Goal: Information Seeking & Learning: Understand process/instructions

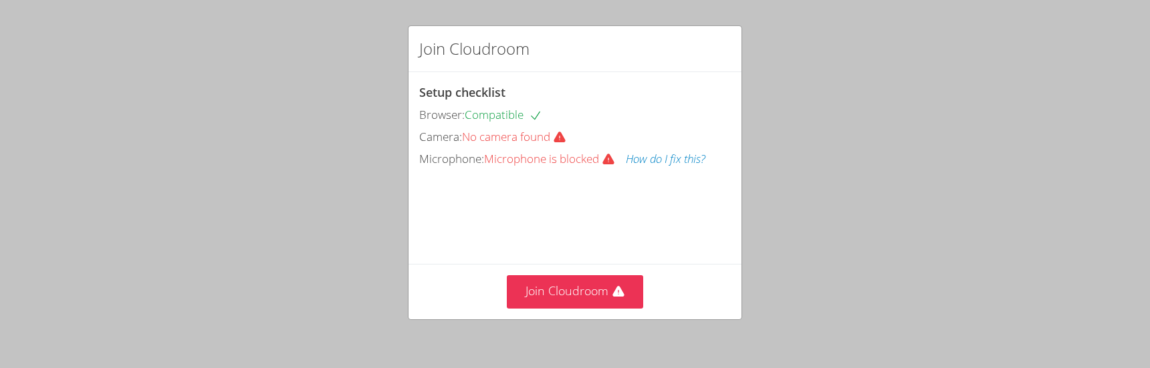
click at [657, 156] on button "How do I fix this?" at bounding box center [666, 159] width 80 height 19
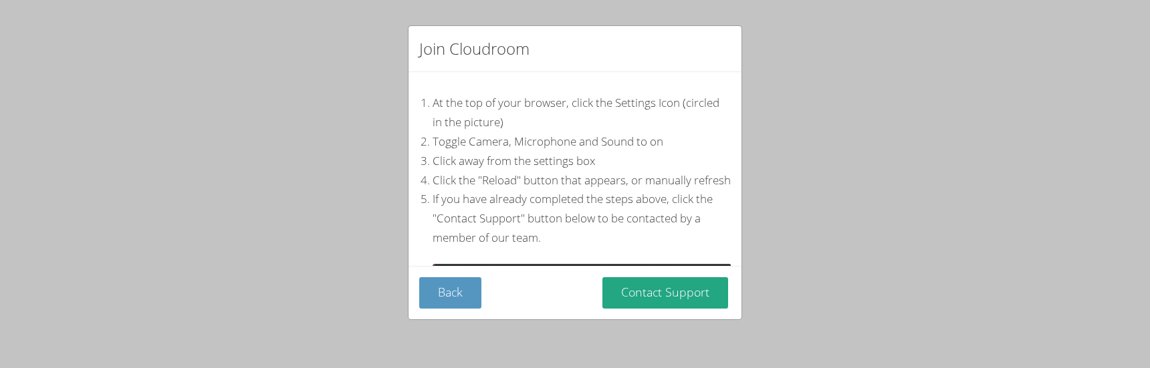
drag, startPoint x: 945, startPoint y: 0, endPoint x: 753, endPoint y: 41, distance: 196.9
click at [753, 41] on div "Join Cloudroom At the top of your browser, click the Settings Icon (circled in …" at bounding box center [575, 184] width 1150 height 368
click at [462, 301] on button "Back" at bounding box center [450, 292] width 62 height 31
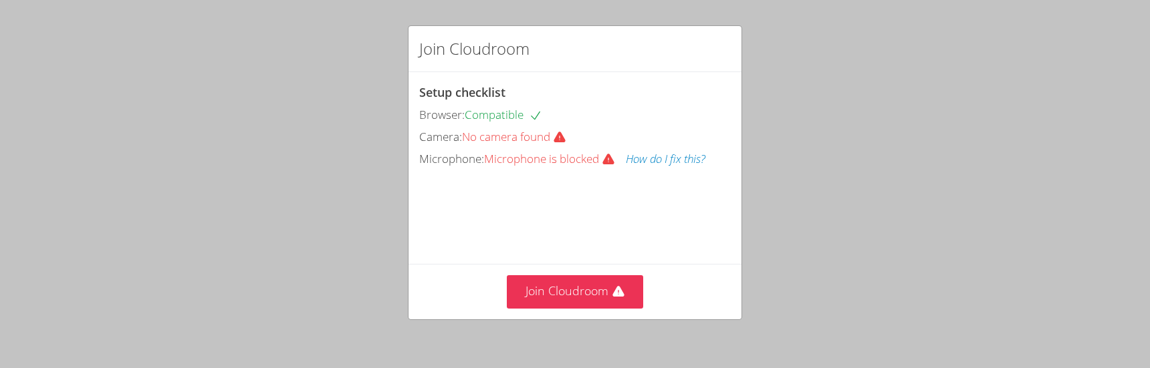
click at [668, 158] on button "How do I fix this?" at bounding box center [666, 159] width 80 height 19
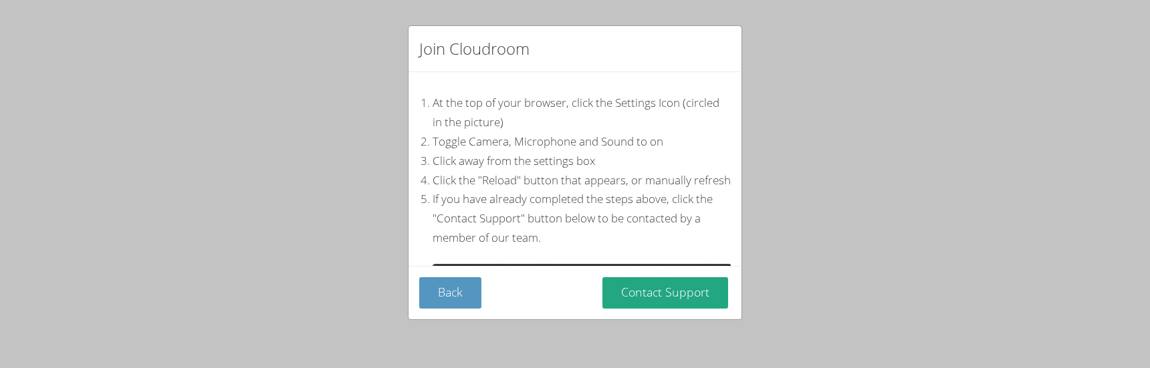
click at [459, 311] on div "Back Contact Support" at bounding box center [574, 292] width 333 height 53
click at [458, 305] on button "Back" at bounding box center [450, 292] width 62 height 31
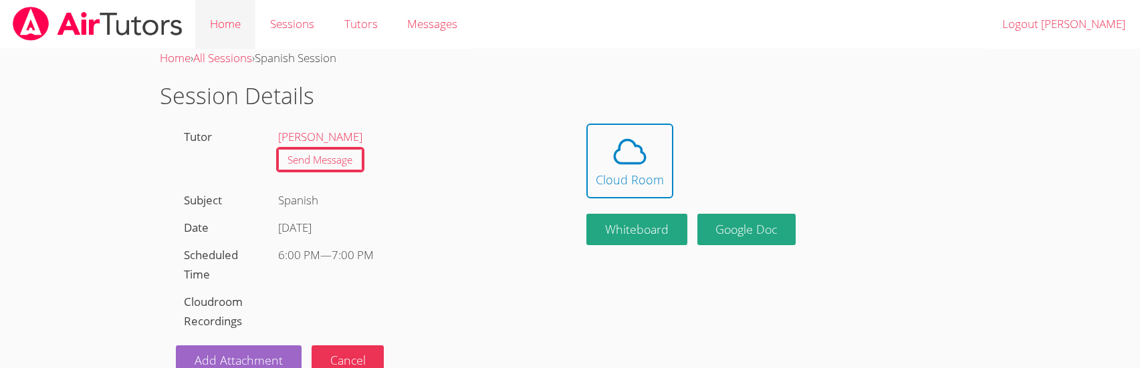
click at [241, 33] on link "Home" at bounding box center [225, 24] width 60 height 49
